Goal: Information Seeking & Learning: Learn about a topic

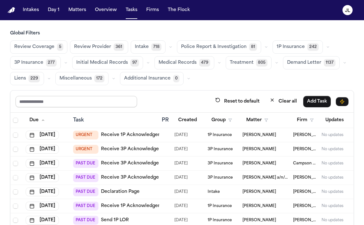
click at [64, 98] on input "text" at bounding box center [75, 101] width 121 height 11
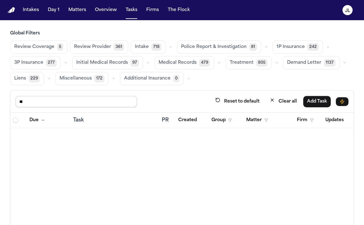
type input "*"
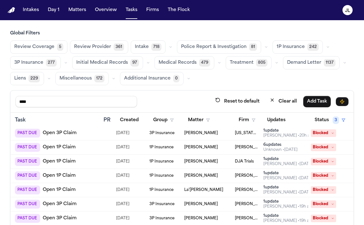
scroll to position [45, 107]
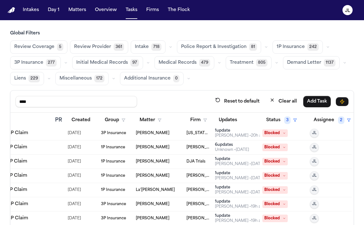
type input "****"
click at [280, 123] on button "Status 3" at bounding box center [281, 120] width 38 height 11
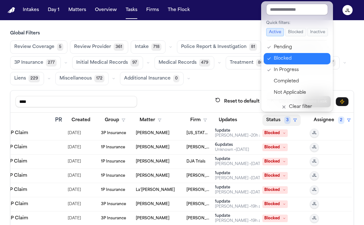
click at [289, 57] on div "Blocked" at bounding box center [300, 59] width 53 height 8
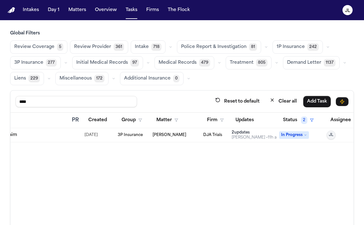
scroll to position [0, 107]
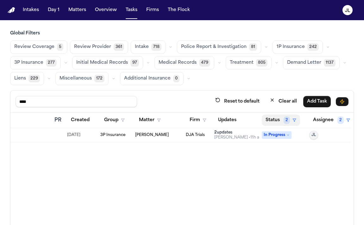
click at [275, 120] on button "Status 2" at bounding box center [281, 120] width 38 height 11
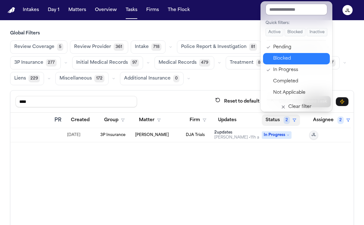
click at [289, 60] on div "Blocked" at bounding box center [299, 59] width 53 height 8
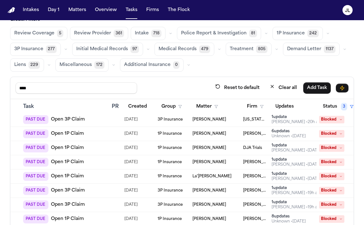
scroll to position [16, 0]
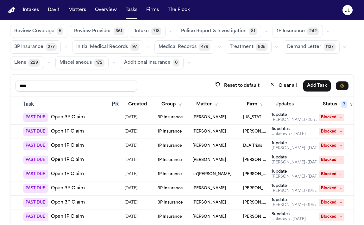
click at [329, 161] on span "Blocked" at bounding box center [331, 161] width 25 height 8
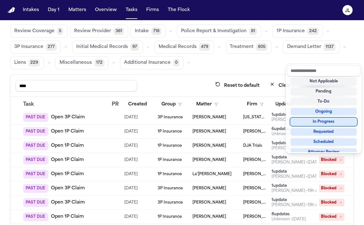
scroll to position [0, 0]
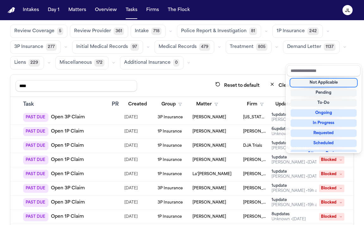
click at [332, 83] on div "Not Applicable" at bounding box center [323, 83] width 66 height 8
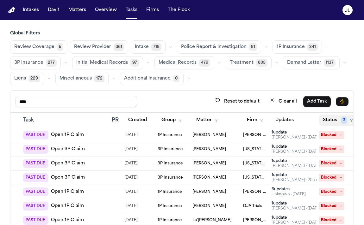
click at [325, 122] on button "Status 3" at bounding box center [338, 120] width 38 height 11
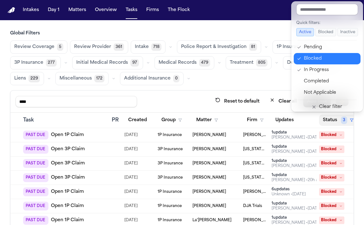
click at [326, 59] on div "Blocked" at bounding box center [330, 59] width 53 height 8
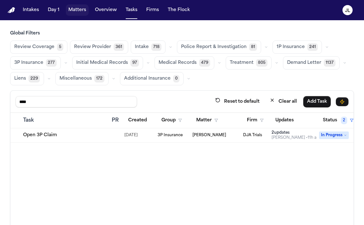
click at [72, 7] on button "Matters" at bounding box center [77, 9] width 23 height 11
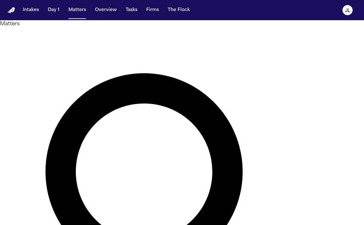
paste input "*********"
type input "*********"
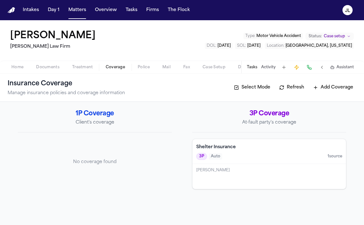
click at [106, 71] on span "button" at bounding box center [115, 71] width 27 height 1
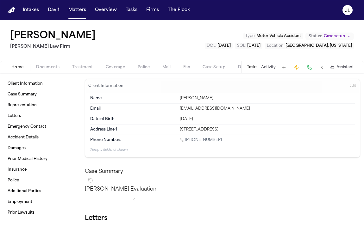
click at [15, 66] on span "Home" at bounding box center [17, 67] width 12 height 5
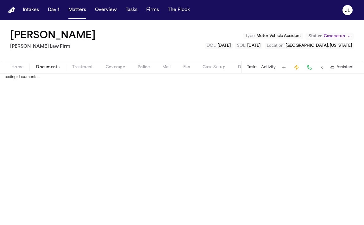
click at [45, 69] on span "Documents" at bounding box center [47, 67] width 23 height 5
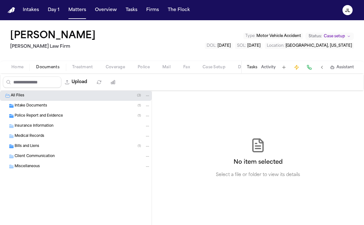
click at [30, 118] on span "Police Report and Evidence" at bounding box center [39, 116] width 48 height 5
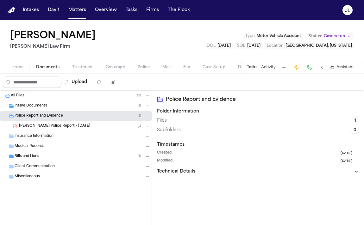
click at [34, 125] on span "[PERSON_NAME] Police Report - [DATE]" at bounding box center [54, 126] width 71 height 5
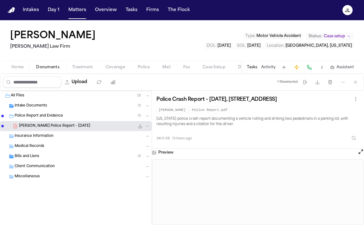
click at [361, 153] on button "Open preview" at bounding box center [360, 152] width 6 height 6
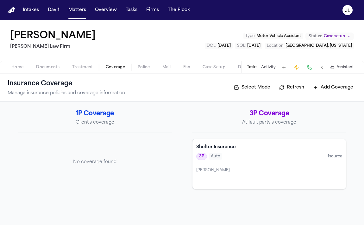
click at [116, 65] on span "Coverage" at bounding box center [115, 67] width 19 height 5
click at [276, 183] on div "[PERSON_NAME]" at bounding box center [268, 176] width 153 height 25
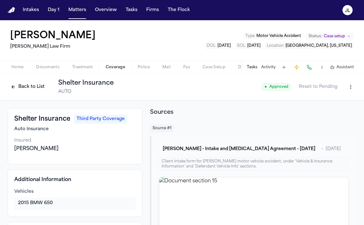
click at [17, 88] on button "Back to List" at bounding box center [28, 87] width 40 height 10
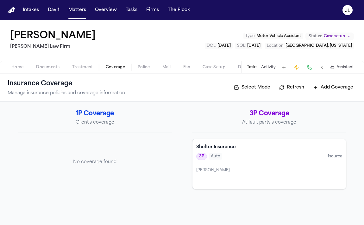
click at [18, 66] on span "Home" at bounding box center [17, 67] width 12 height 5
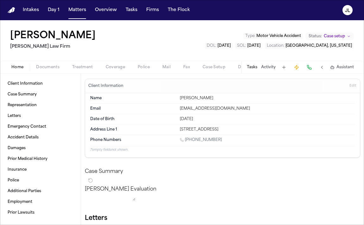
click at [46, 60] on div "[PERSON_NAME] [PERSON_NAME] Law Firm Type : Motor Vehicle Accident Status: Case…" at bounding box center [182, 40] width 364 height 40
click at [46, 61] on div "Home Documents Treatment Coverage Police Mail Fax Case Setup Demand Workspaces …" at bounding box center [182, 67] width 364 height 13
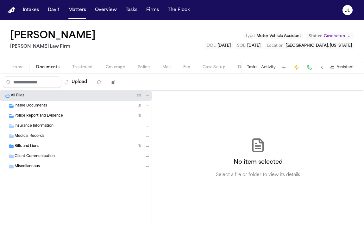
click at [46, 66] on span "Documents" at bounding box center [47, 67] width 23 height 5
click at [32, 120] on div "Police Report and Evidence ( 1 )" at bounding box center [75, 116] width 151 height 10
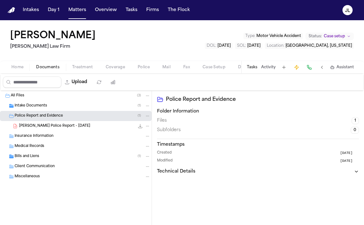
click at [38, 127] on span "[PERSON_NAME] Police Report - [DATE]" at bounding box center [54, 126] width 71 height 5
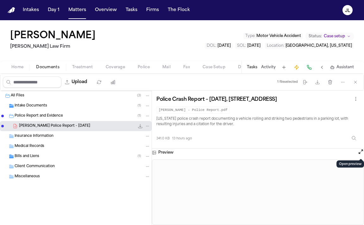
click at [360, 153] on button "Open preview" at bounding box center [360, 152] width 6 height 6
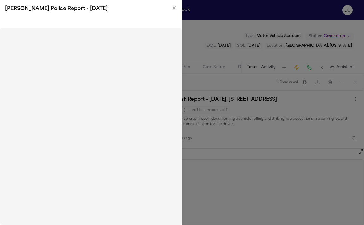
click at [176, 6] on icon "button" at bounding box center [173, 7] width 5 height 5
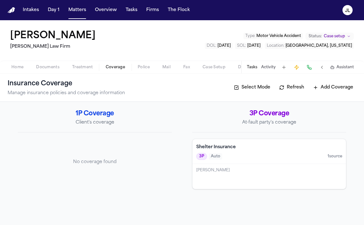
click at [109, 69] on span "Coverage" at bounding box center [115, 67] width 19 height 5
click at [225, 165] on div "[PERSON_NAME]" at bounding box center [268, 176] width 153 height 25
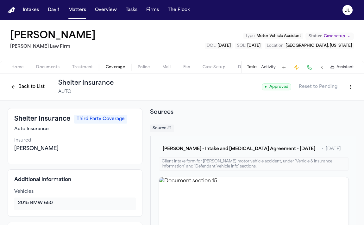
click at [16, 87] on button "Back to List" at bounding box center [28, 87] width 40 height 10
